Goal: Check status: Check status

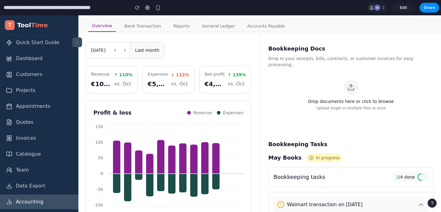
click at [151, 51] on button "Last month" at bounding box center [147, 50] width 34 height 16
click at [103, 53] on div "May, 2024" at bounding box center [98, 50] width 24 height 16
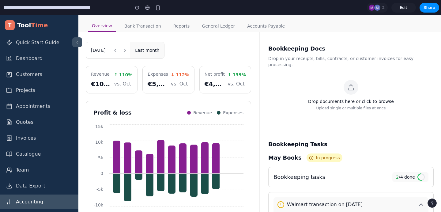
click at [119, 49] on button at bounding box center [115, 50] width 10 height 10
click at [118, 50] on button at bounding box center [115, 50] width 10 height 10
click at [118, 50] on icon at bounding box center [115, 50] width 5 height 5
click at [127, 50] on icon at bounding box center [124, 50] width 5 height 5
